Goal: Navigation & Orientation: Understand site structure

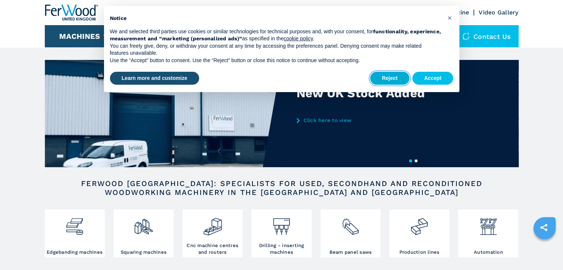
click at [387, 80] on button "Reject" at bounding box center [389, 78] width 39 height 13
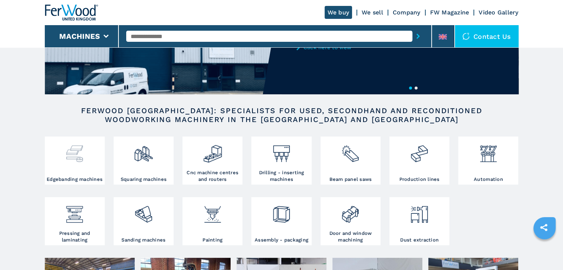
scroll to position [74, 0]
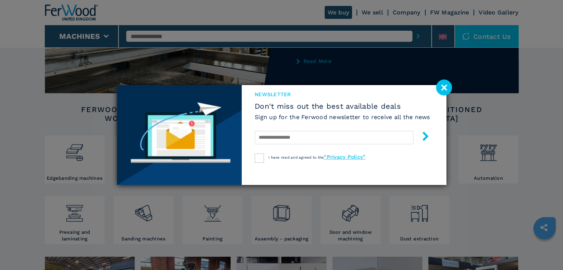
click at [445, 87] on image at bounding box center [444, 88] width 16 height 16
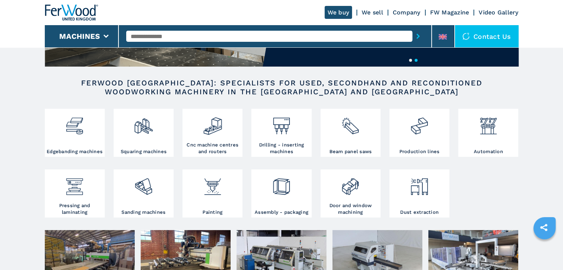
scroll to position [0, 0]
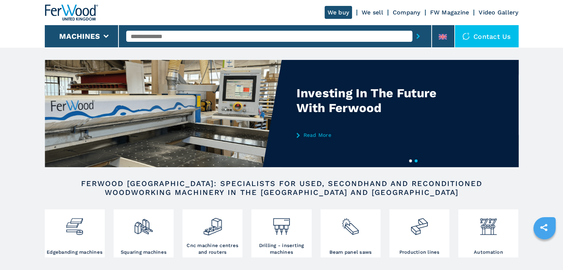
click at [340, 12] on link "We buy" at bounding box center [338, 12] width 28 height 13
click at [372, 12] on link "We sell" at bounding box center [371, 12] width 21 height 7
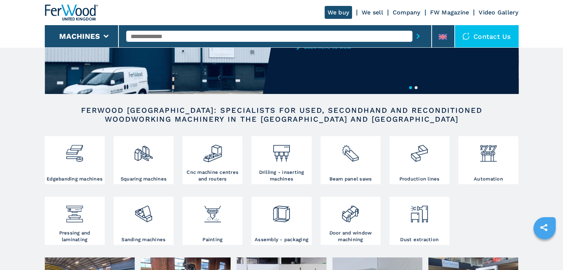
scroll to position [74, 0]
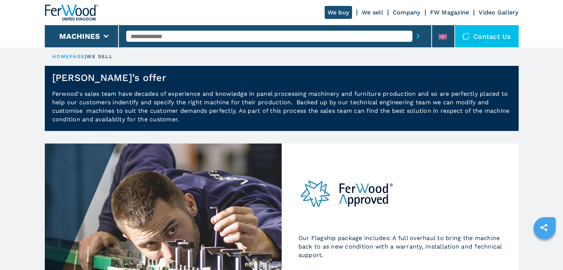
click at [336, 12] on link "We buy" at bounding box center [338, 12] width 28 height 13
